Goal: Transaction & Acquisition: Purchase product/service

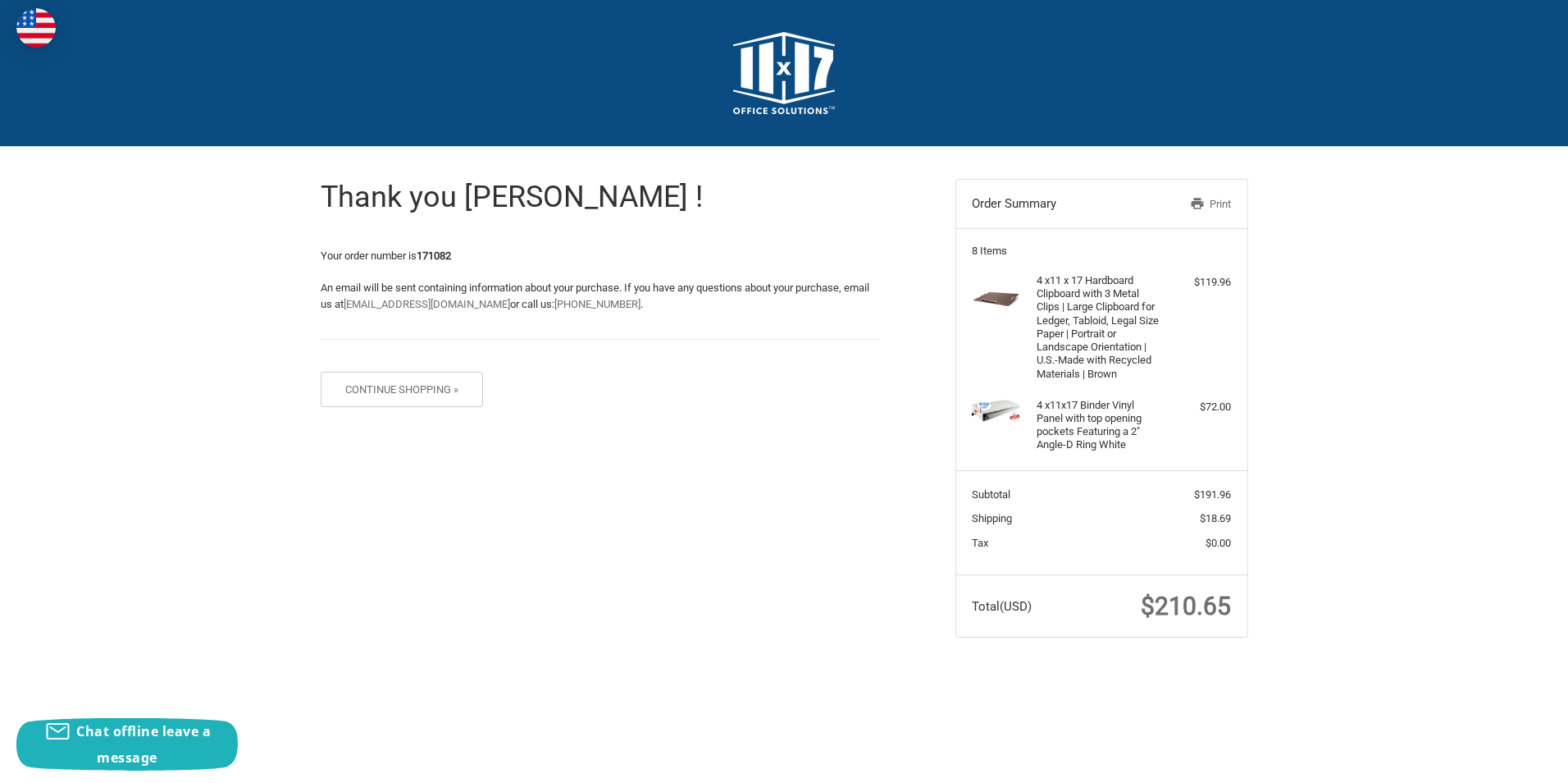
click at [1205, 202] on link "Print" at bounding box center [1189, 204] width 84 height 17
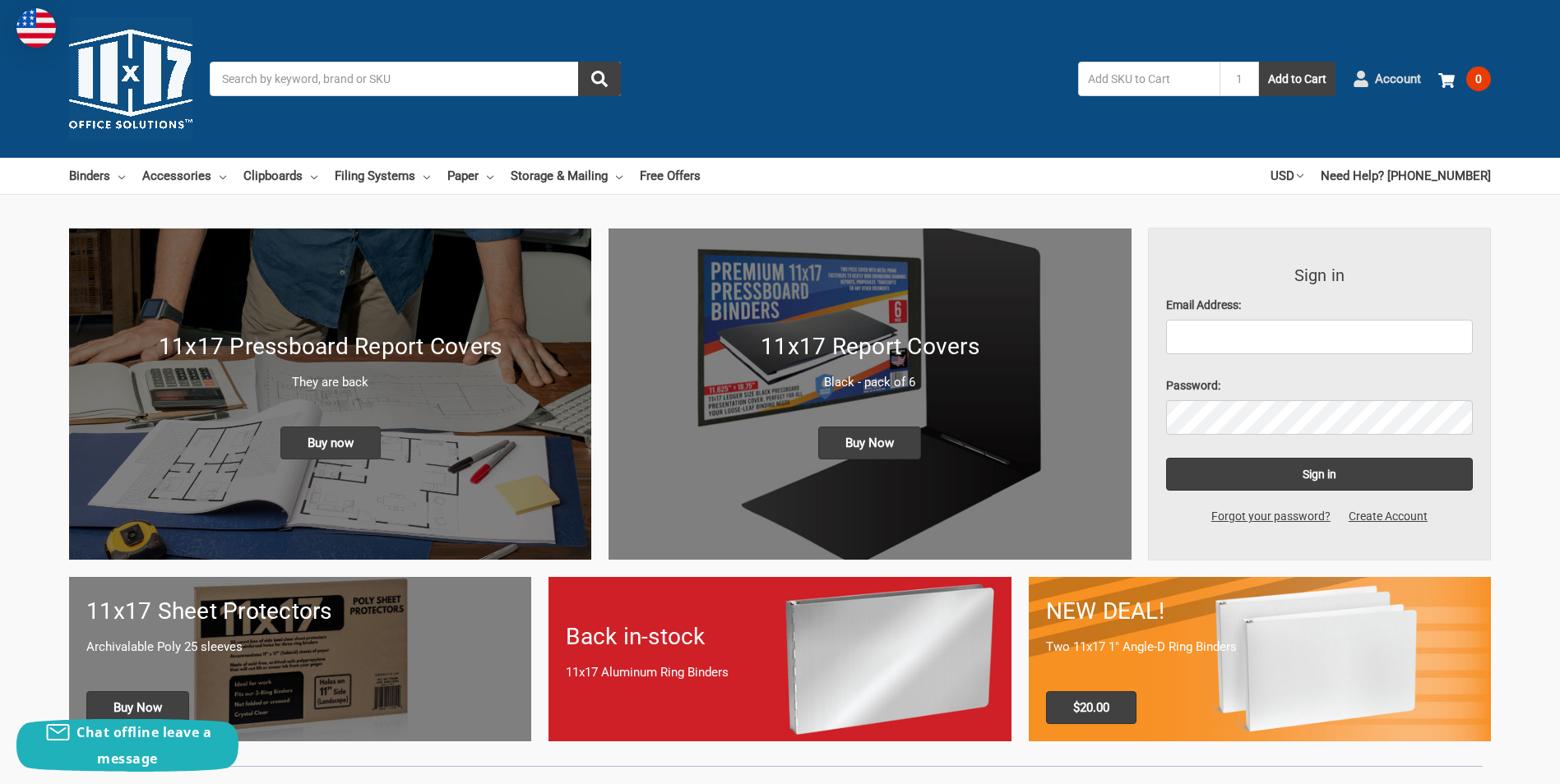
click at [1393, 74] on span "Account" at bounding box center [1397, 78] width 46 height 19
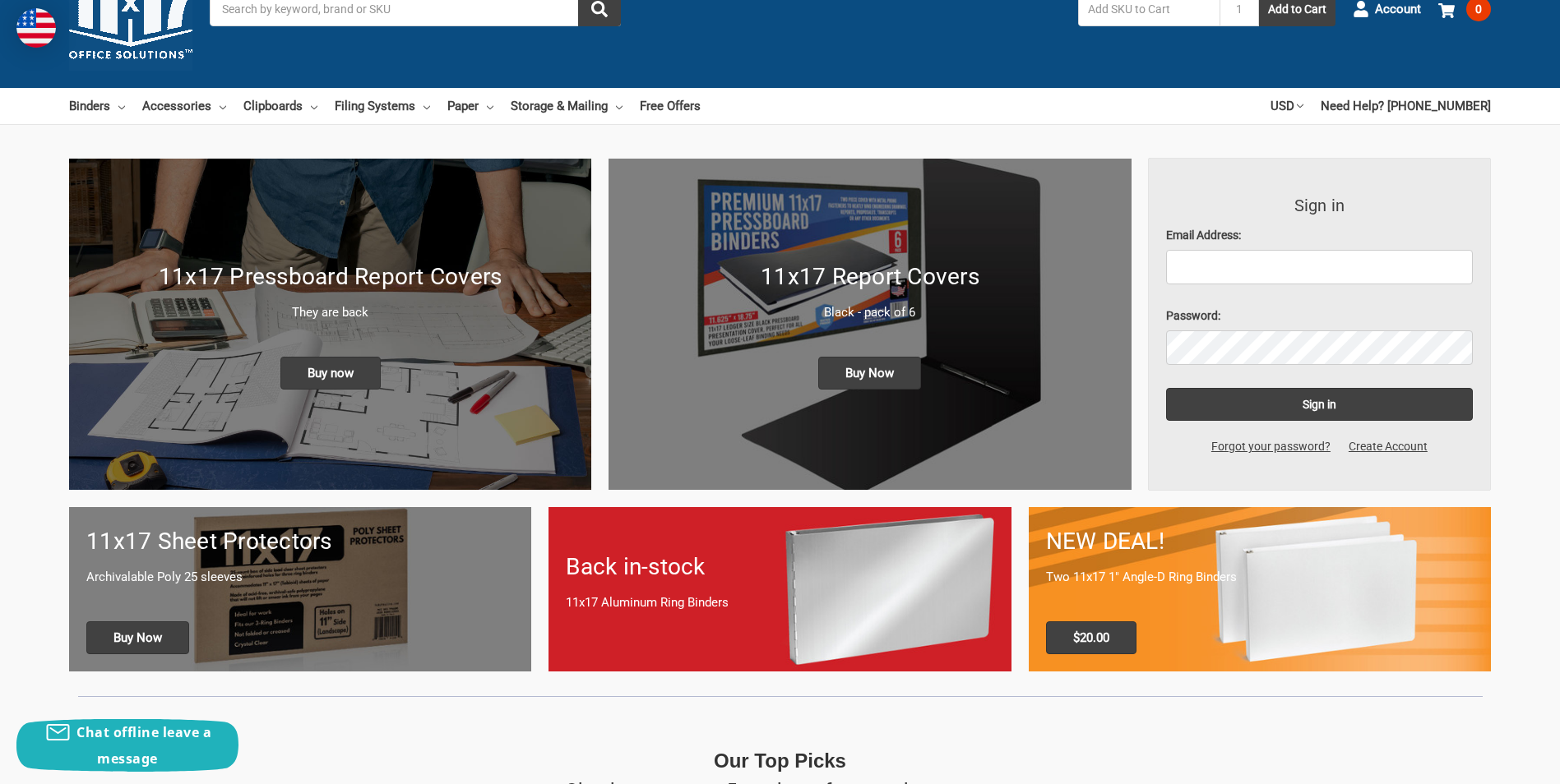
scroll to position [164, 0]
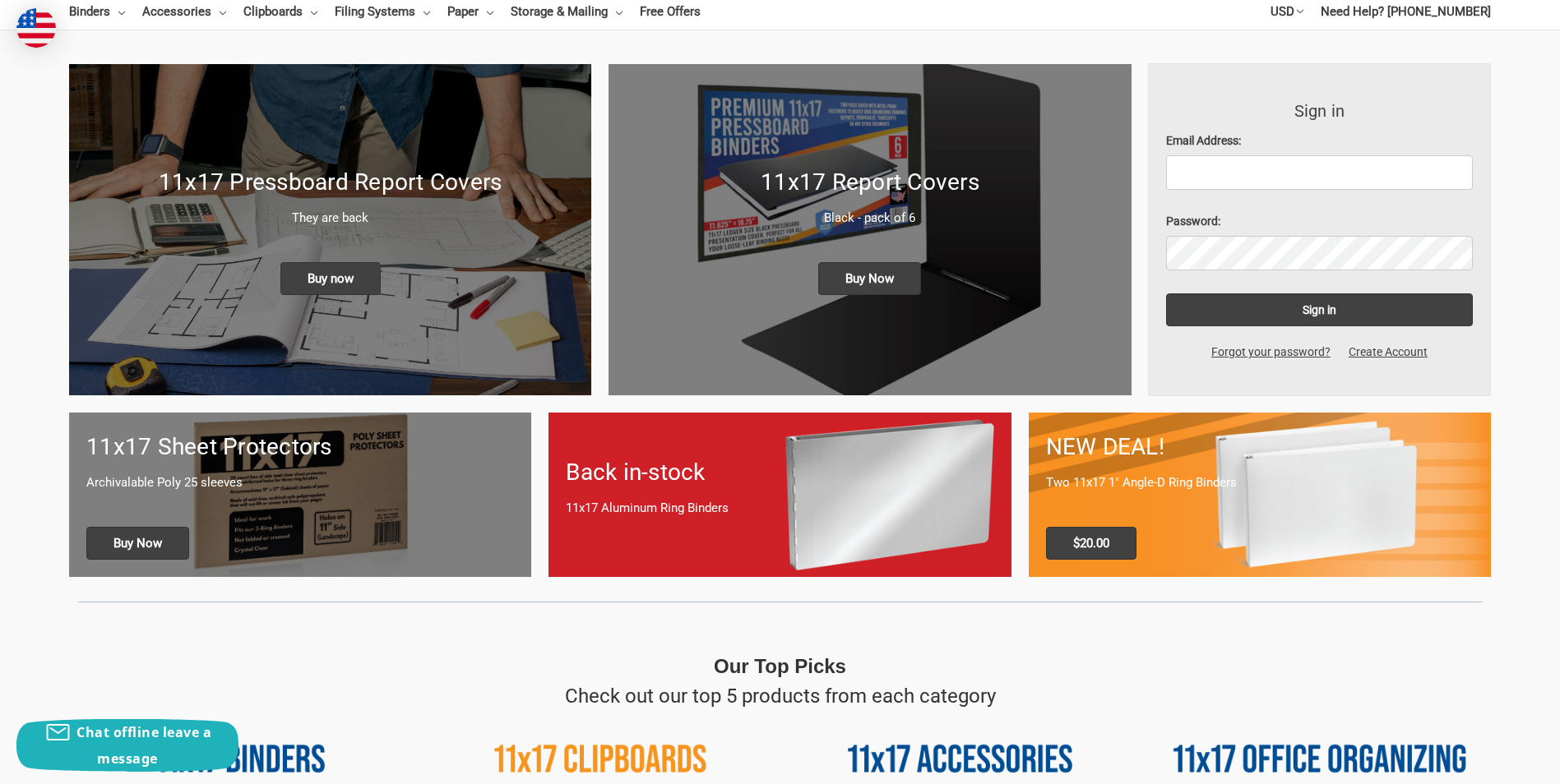
click at [781, 510] on p "11x17 Aluminum Ring Binders" at bounding box center [780, 508] width 428 height 19
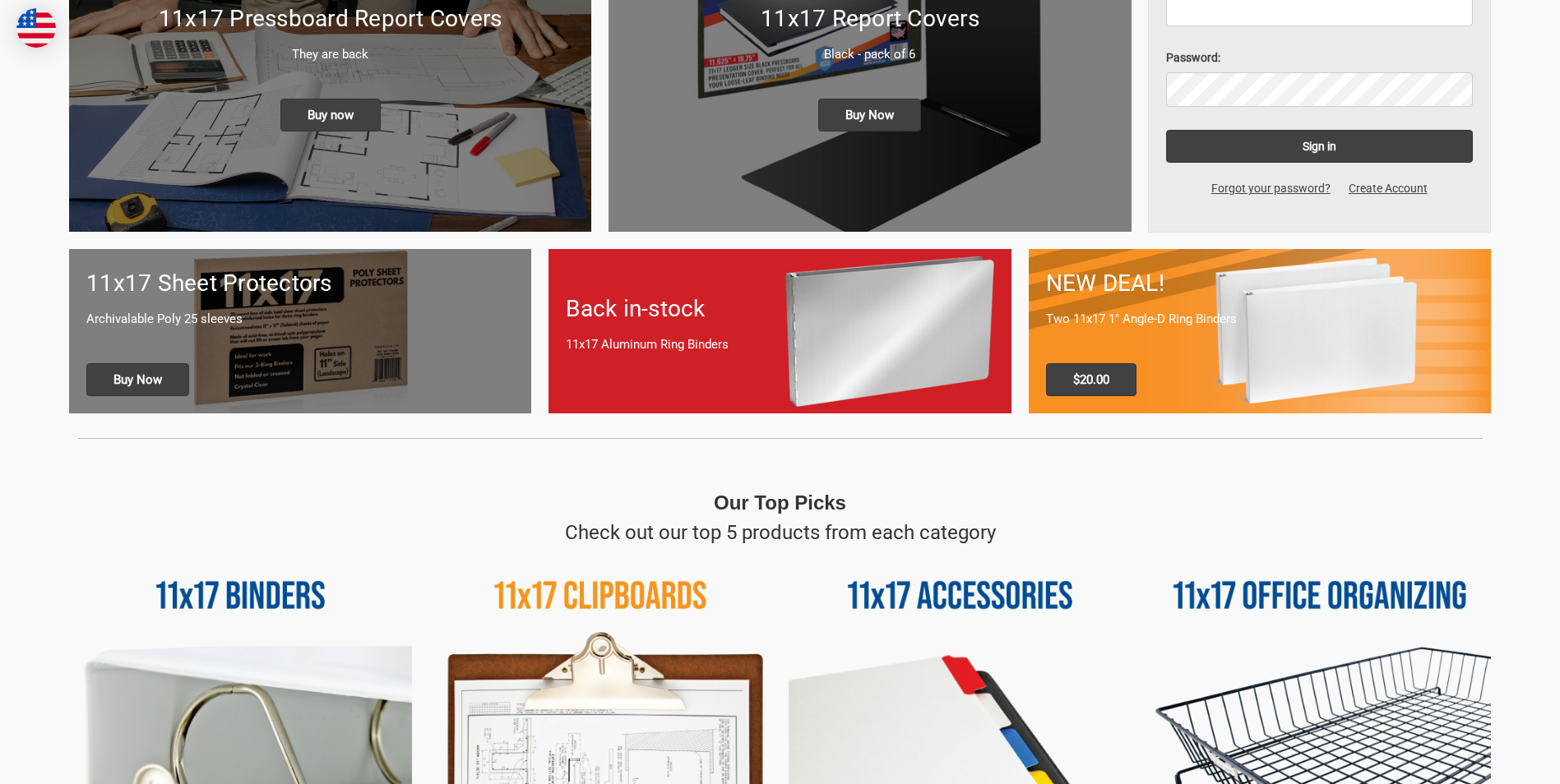
scroll to position [329, 0]
click at [737, 331] on div "Back in-stock 11x17 Aluminum Ring Binders" at bounding box center [780, 331] width 462 height 114
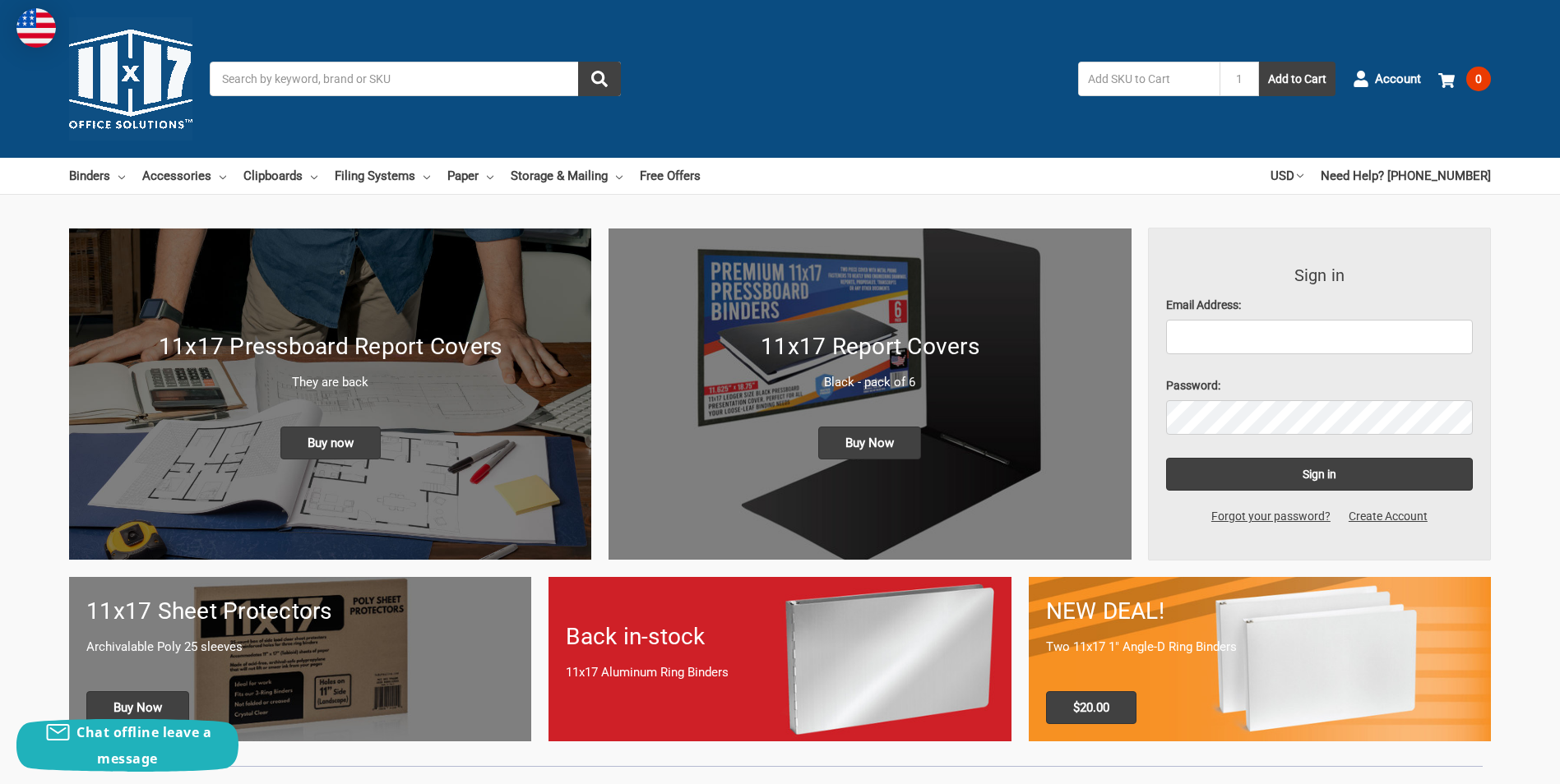
click at [841, 648] on h1 "Back in-stock" at bounding box center [780, 636] width 428 height 34
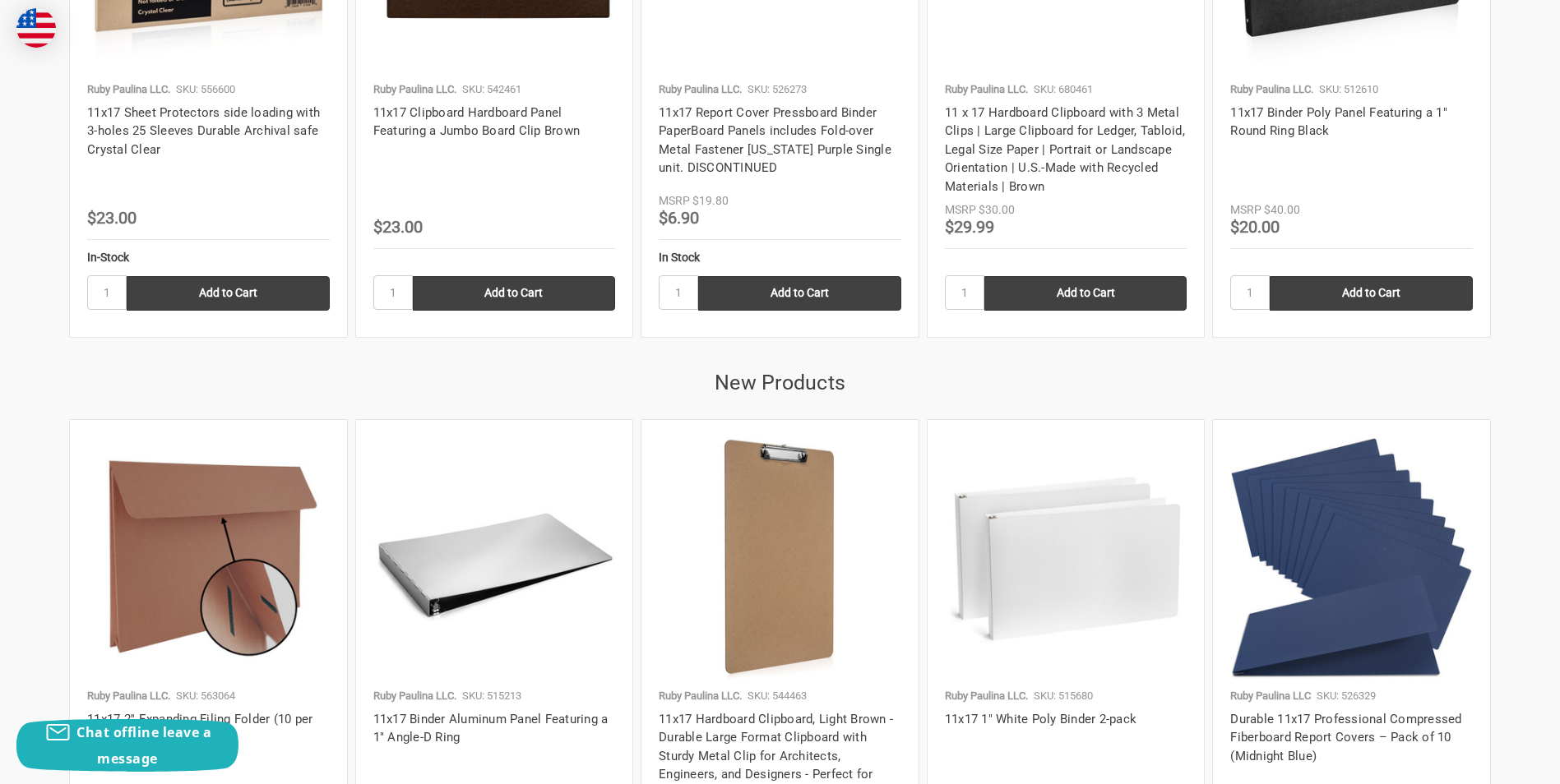
scroll to position [2794, 0]
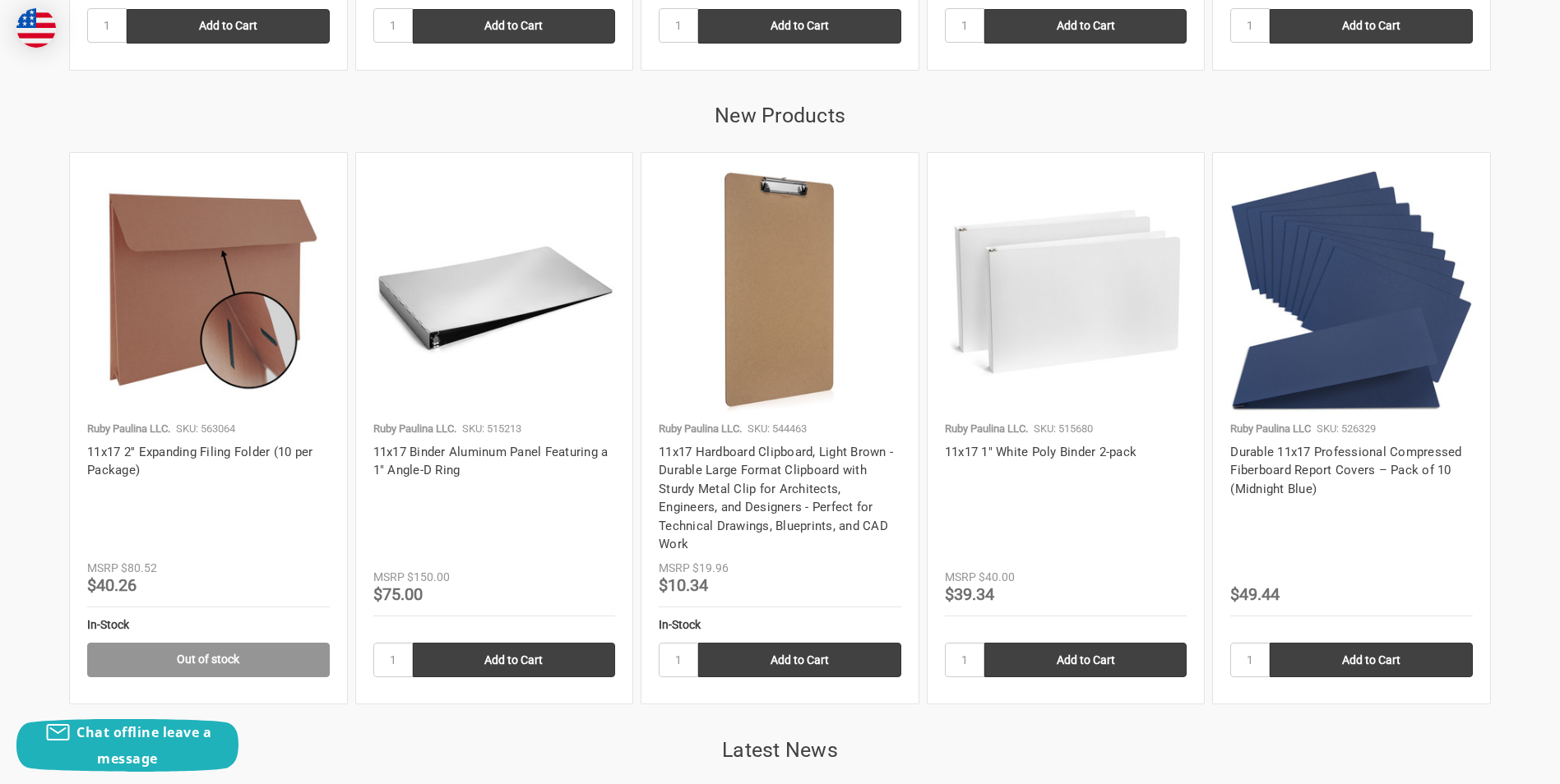
click at [488, 243] on img at bounding box center [495, 292] width 243 height 243
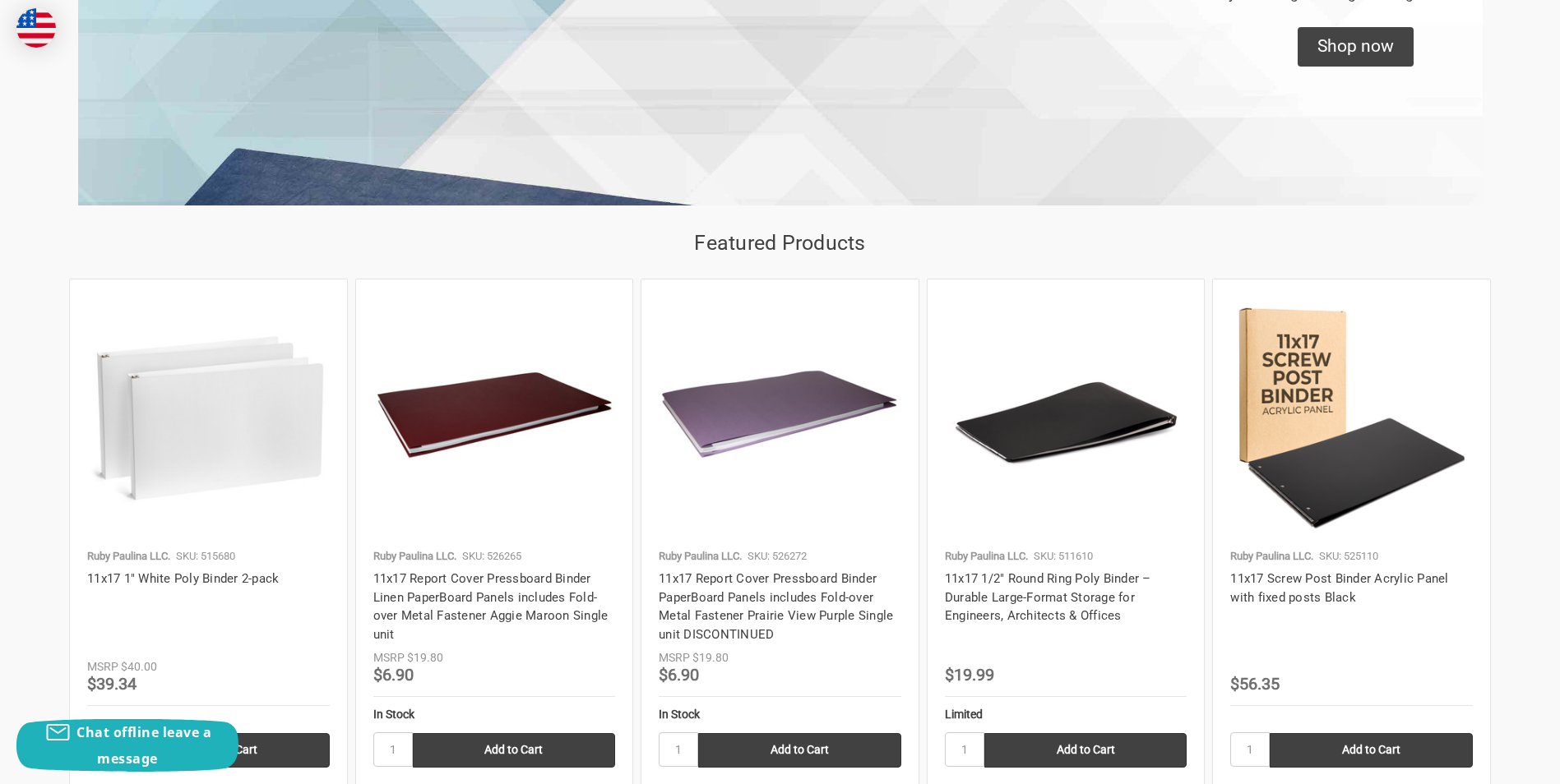
scroll to position [1232, 0]
